Goal: Transaction & Acquisition: Purchase product/service

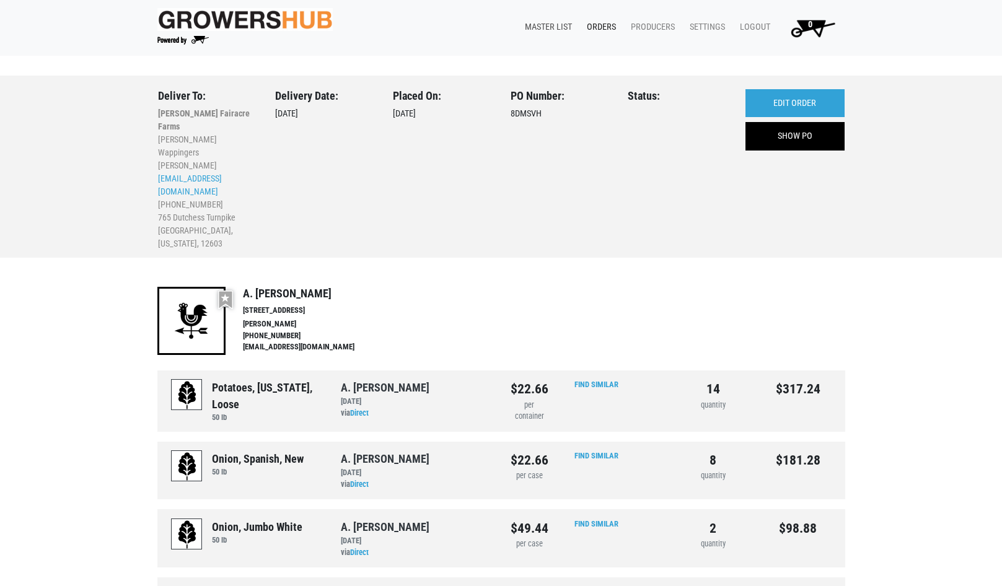
click at [547, 28] on link "Master List" at bounding box center [546, 27] width 62 height 24
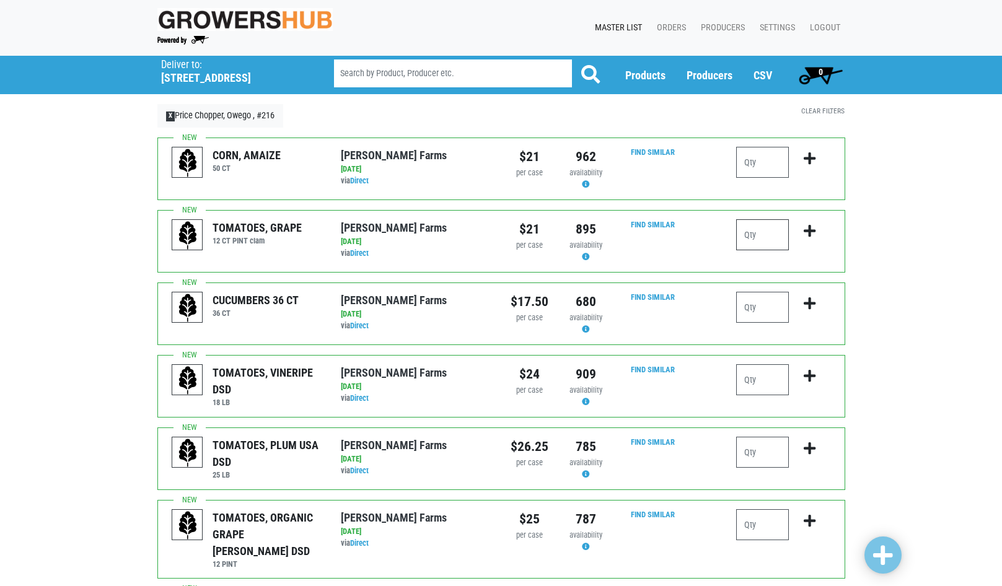
click at [754, 229] on input "number" at bounding box center [762, 234] width 53 height 31
type input "2"
click at [806, 233] on icon "submit" at bounding box center [810, 231] width 12 height 14
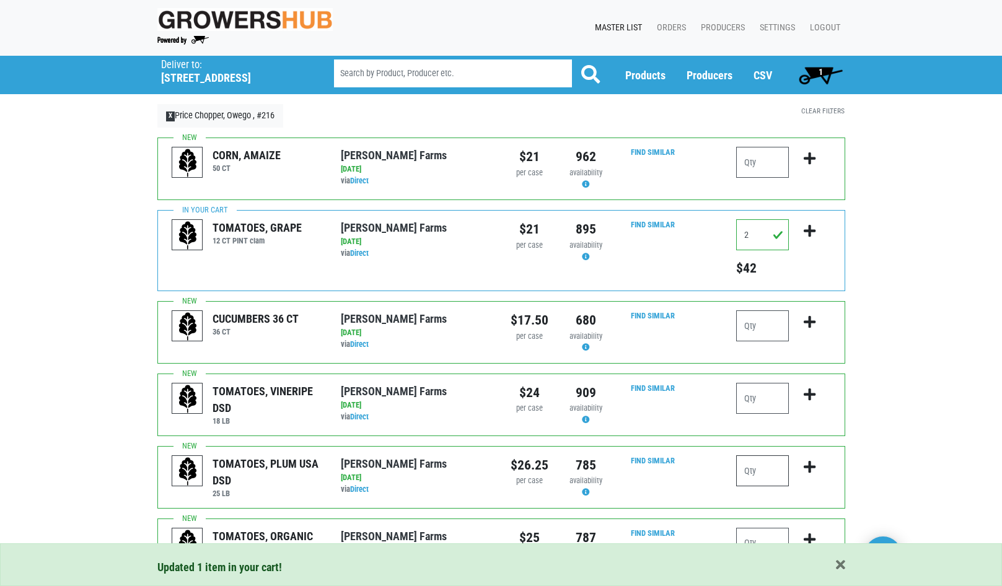
click at [751, 467] on input "number" at bounding box center [762, 471] width 53 height 31
type input "2"
click at [808, 465] on icon "submit" at bounding box center [810, 467] width 12 height 14
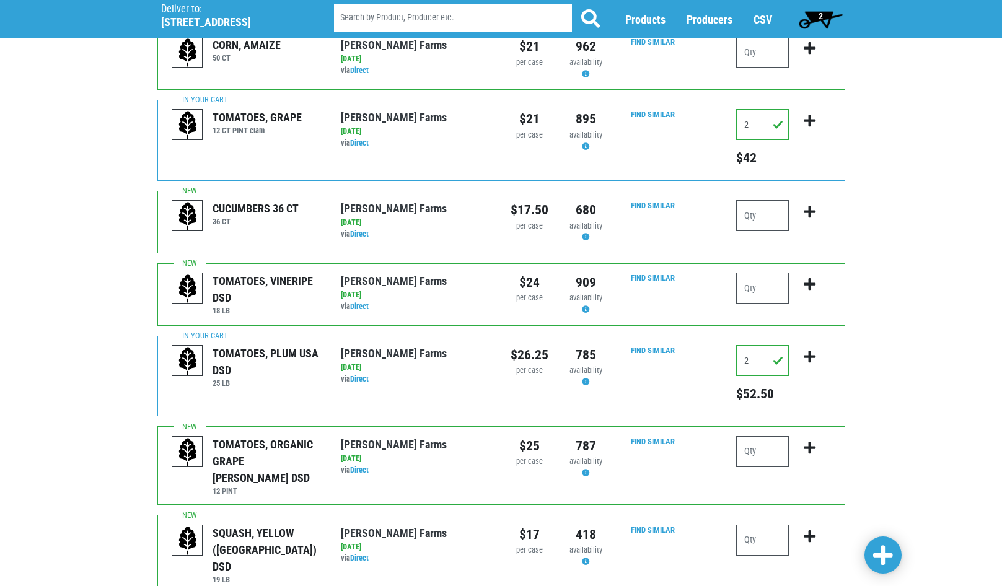
scroll to position [124, 0]
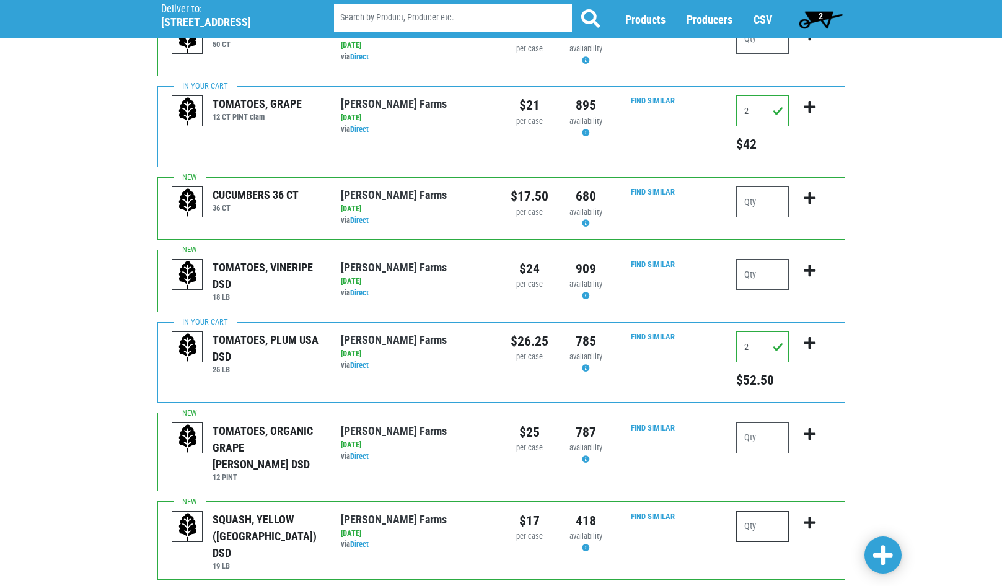
click at [741, 511] on input "number" at bounding box center [762, 526] width 53 height 31
type input "1"
click at [806, 516] on icon "submit" at bounding box center [810, 523] width 12 height 14
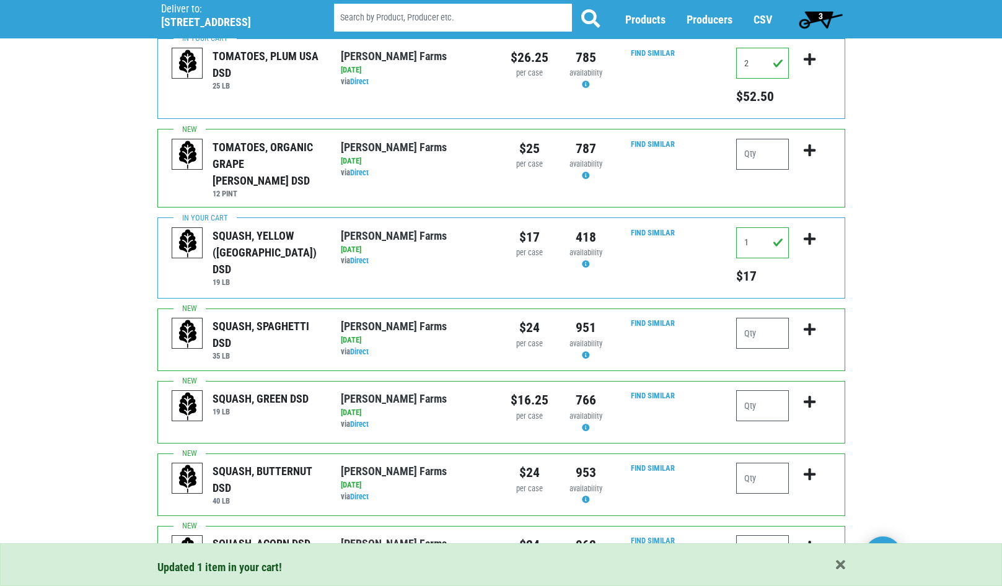
scroll to position [434, 0]
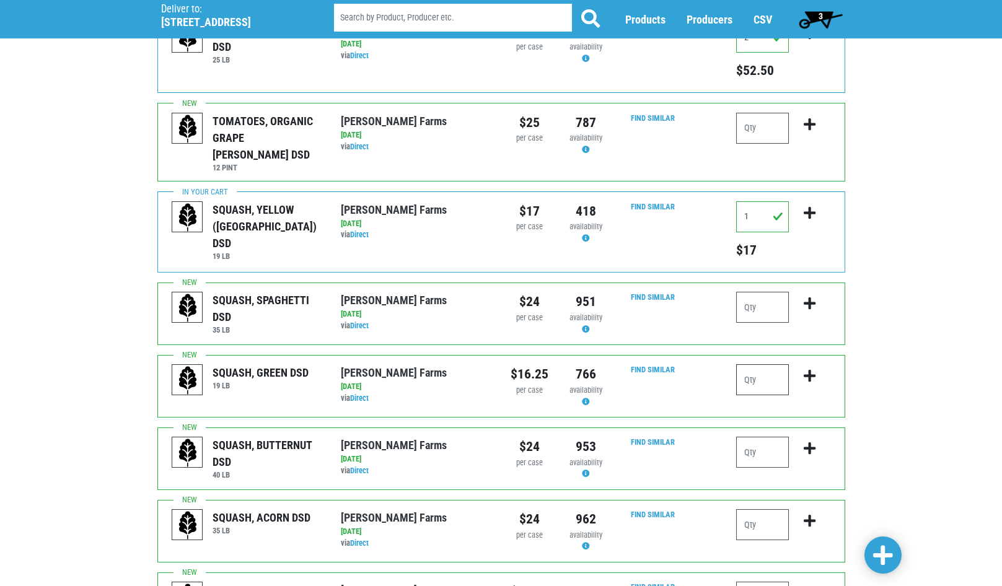
click at [747, 369] on input "number" at bounding box center [762, 379] width 53 height 31
type input "1"
click at [810, 369] on icon "submit" at bounding box center [810, 376] width 12 height 14
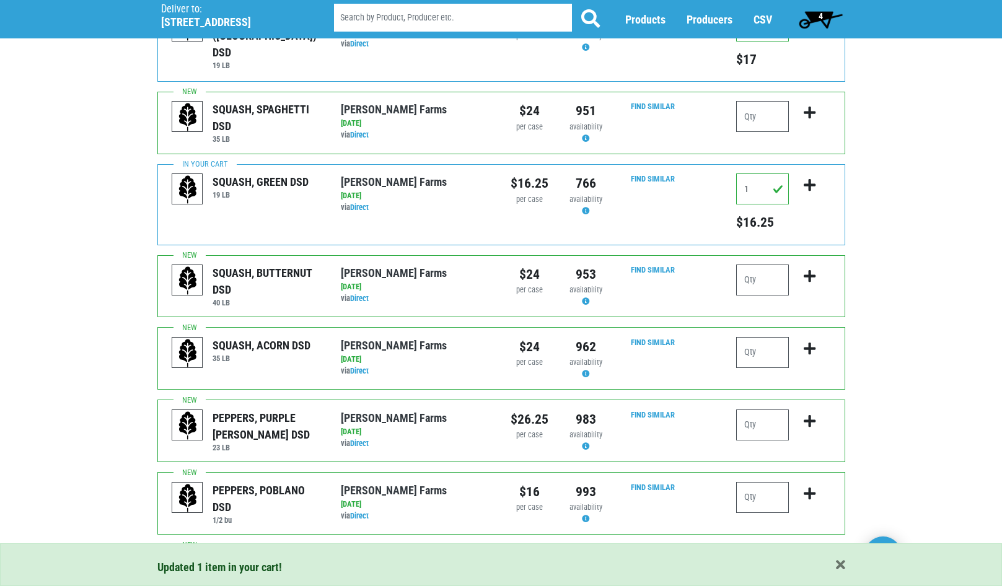
scroll to position [682, 0]
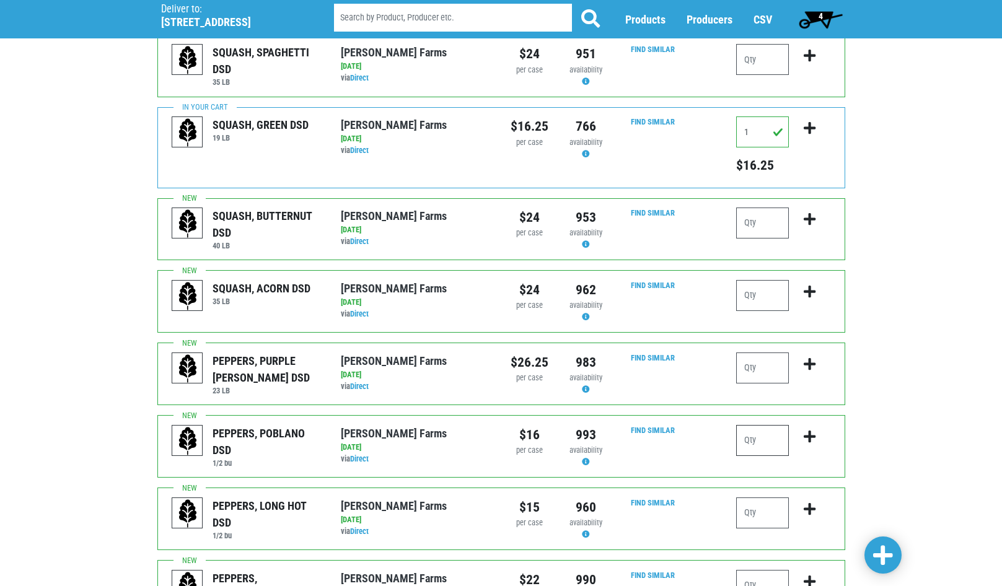
click at [746, 425] on input "number" at bounding box center [762, 440] width 53 height 31
type input "1"
click at [808, 430] on icon "submit" at bounding box center [810, 437] width 12 height 14
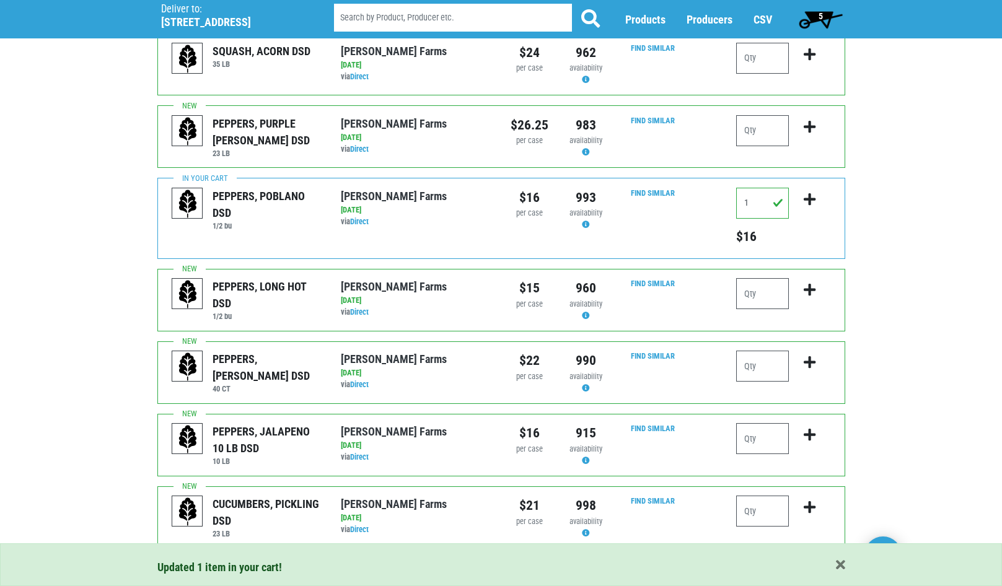
scroll to position [930, 0]
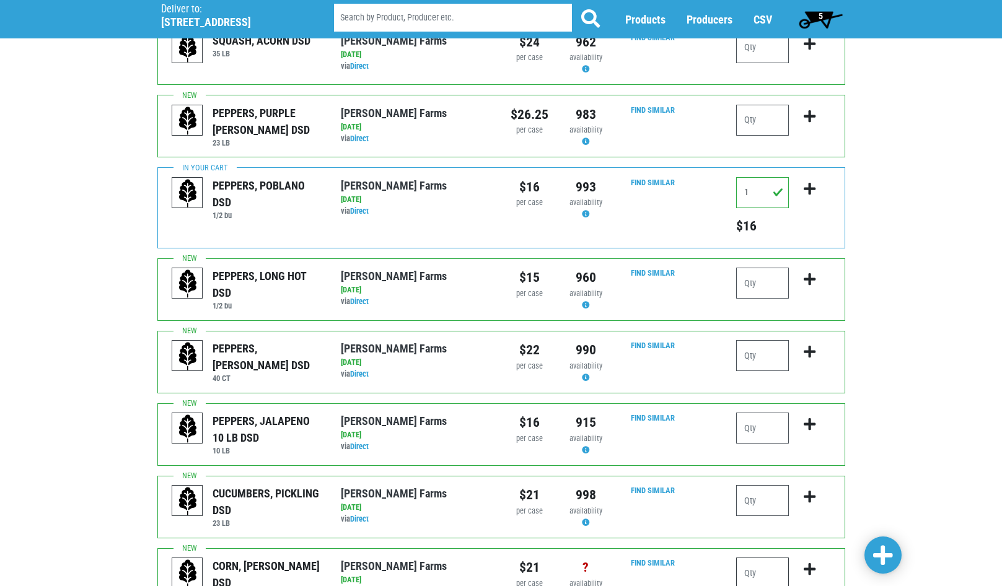
drag, startPoint x: 741, startPoint y: 560, endPoint x: 746, endPoint y: 557, distance: 6.4
click at [741, 560] on input "number" at bounding box center [762, 573] width 53 height 31
type input "15"
click at [810, 563] on icon "submit" at bounding box center [810, 570] width 12 height 14
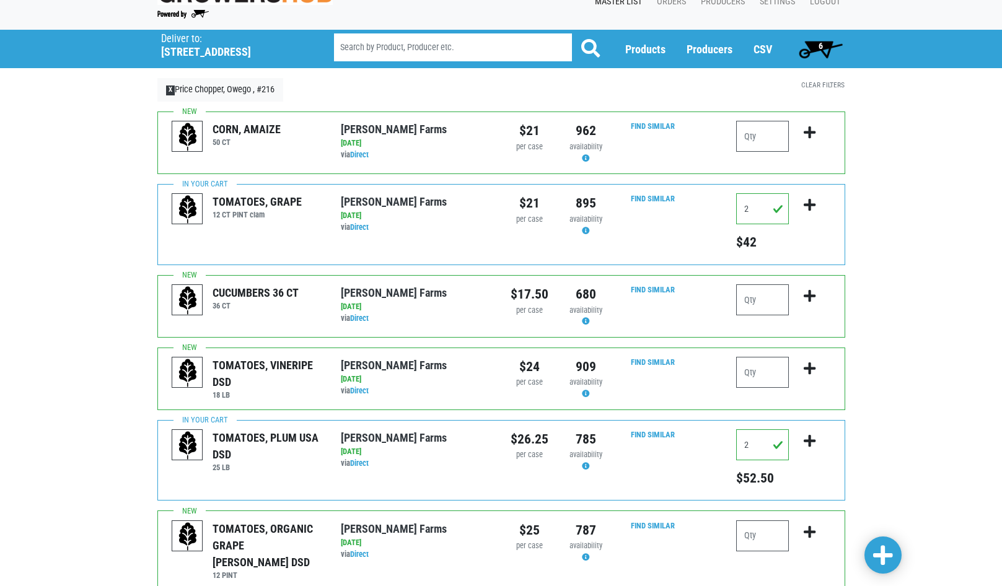
scroll to position [0, 0]
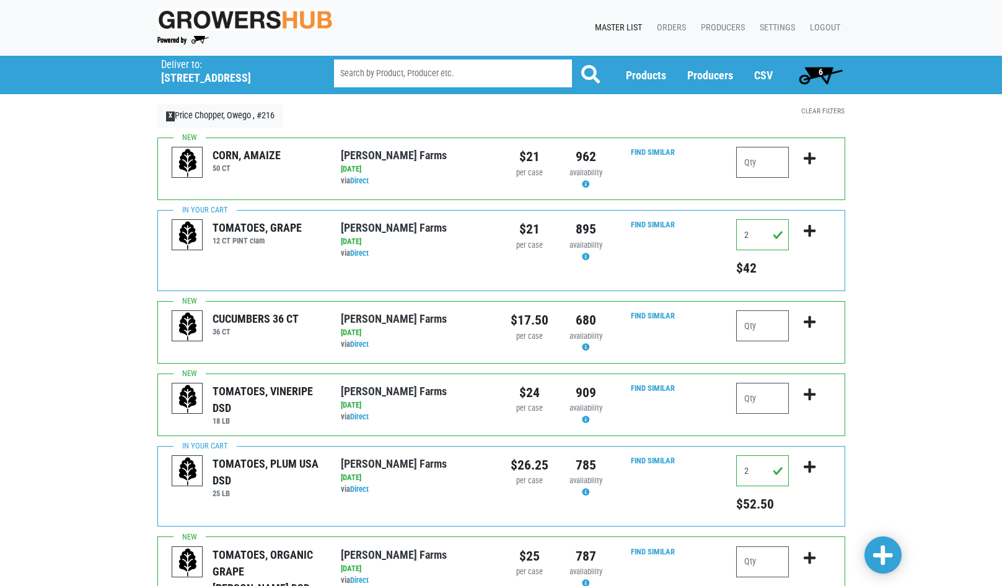
click at [816, 73] on span "6" at bounding box center [820, 75] width 55 height 25
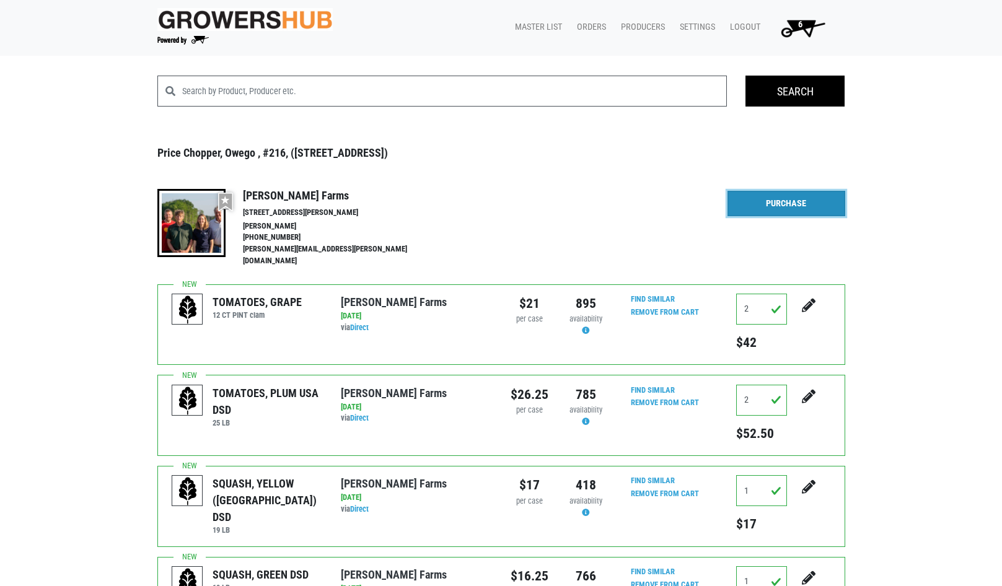
click at [758, 205] on link "Purchase" at bounding box center [787, 204] width 118 height 26
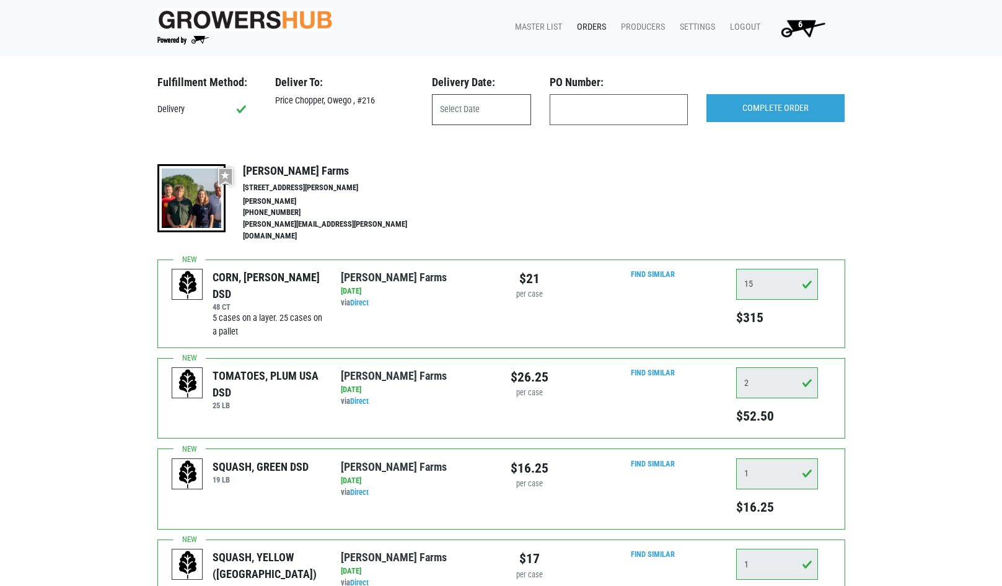
click at [477, 103] on input "text" at bounding box center [481, 109] width 99 height 31
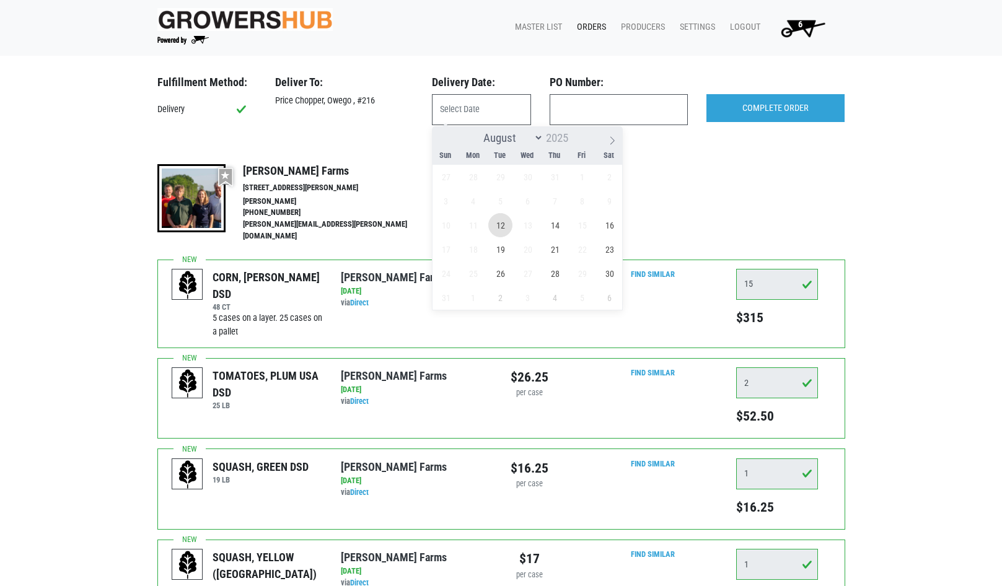
click at [508, 225] on span "12" at bounding box center [500, 225] width 24 height 24
type input "2025-08-12"
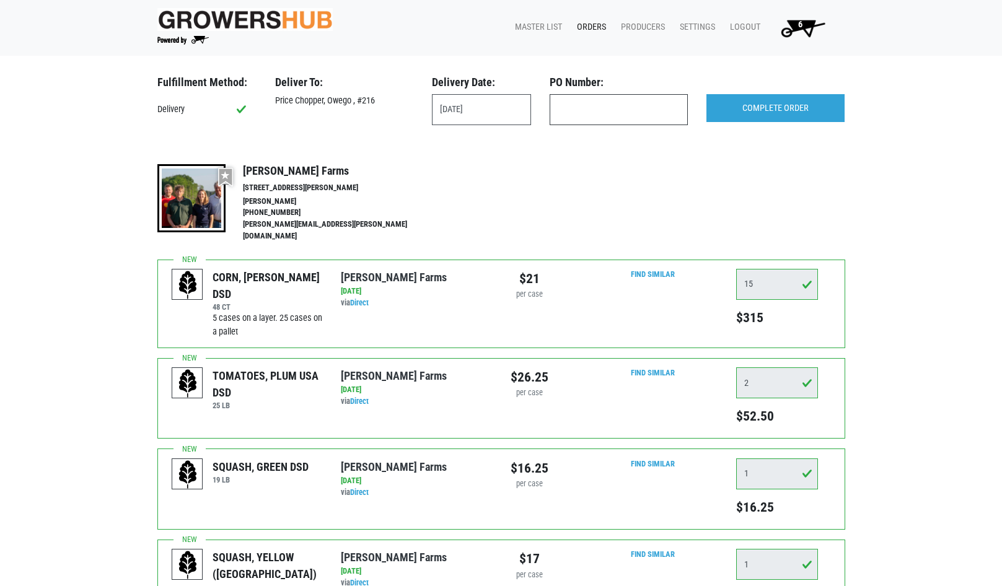
click at [617, 109] on input "text" at bounding box center [619, 109] width 138 height 31
type input "produce"
click at [764, 101] on input "COMPLETE ORDER" at bounding box center [776, 108] width 138 height 29
